Goal: Transaction & Acquisition: Download file/media

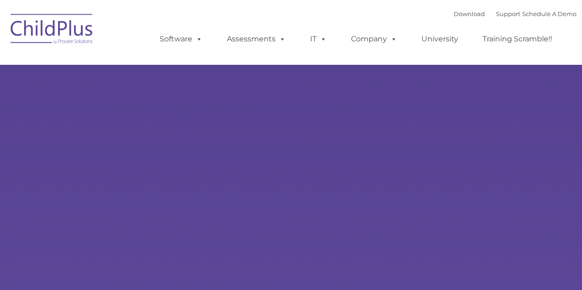
type input ""
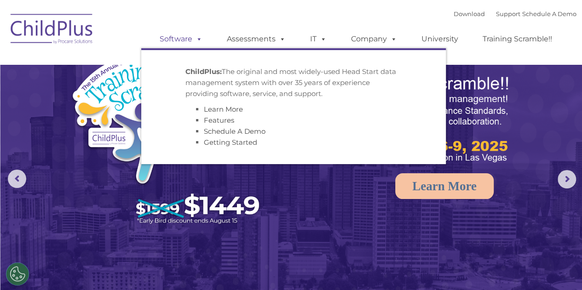
click at [192, 39] on link "Software" at bounding box center [180, 39] width 61 height 18
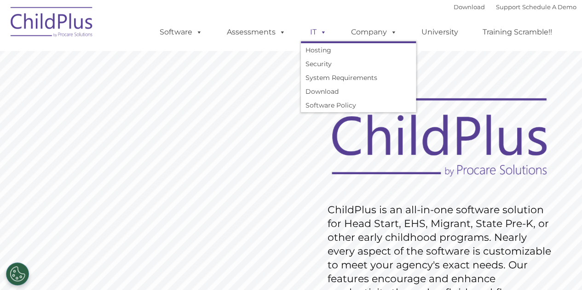
click at [319, 32] on span at bounding box center [321, 32] width 10 height 9
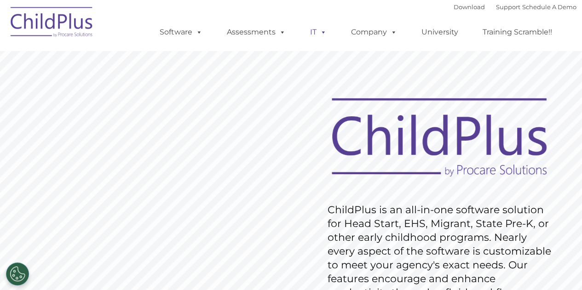
click at [319, 32] on span at bounding box center [321, 32] width 10 height 9
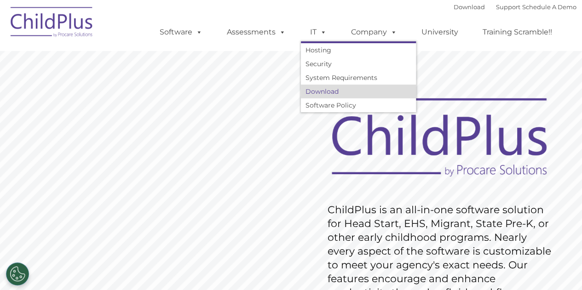
click at [324, 92] on link "Download" at bounding box center [358, 92] width 115 height 14
